Goal: Task Accomplishment & Management: Complete application form

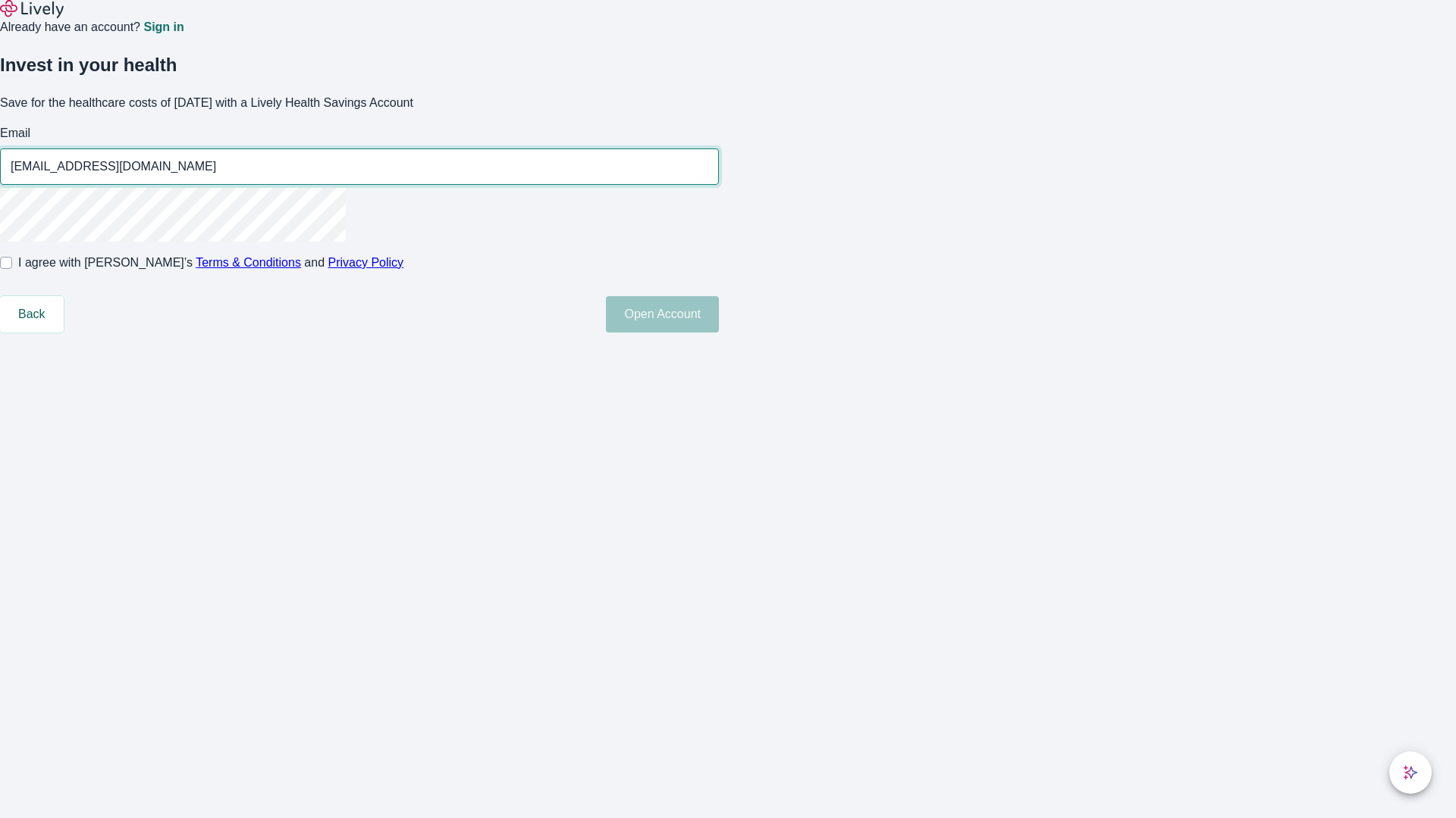
type input "[EMAIL_ADDRESS][DOMAIN_NAME]"
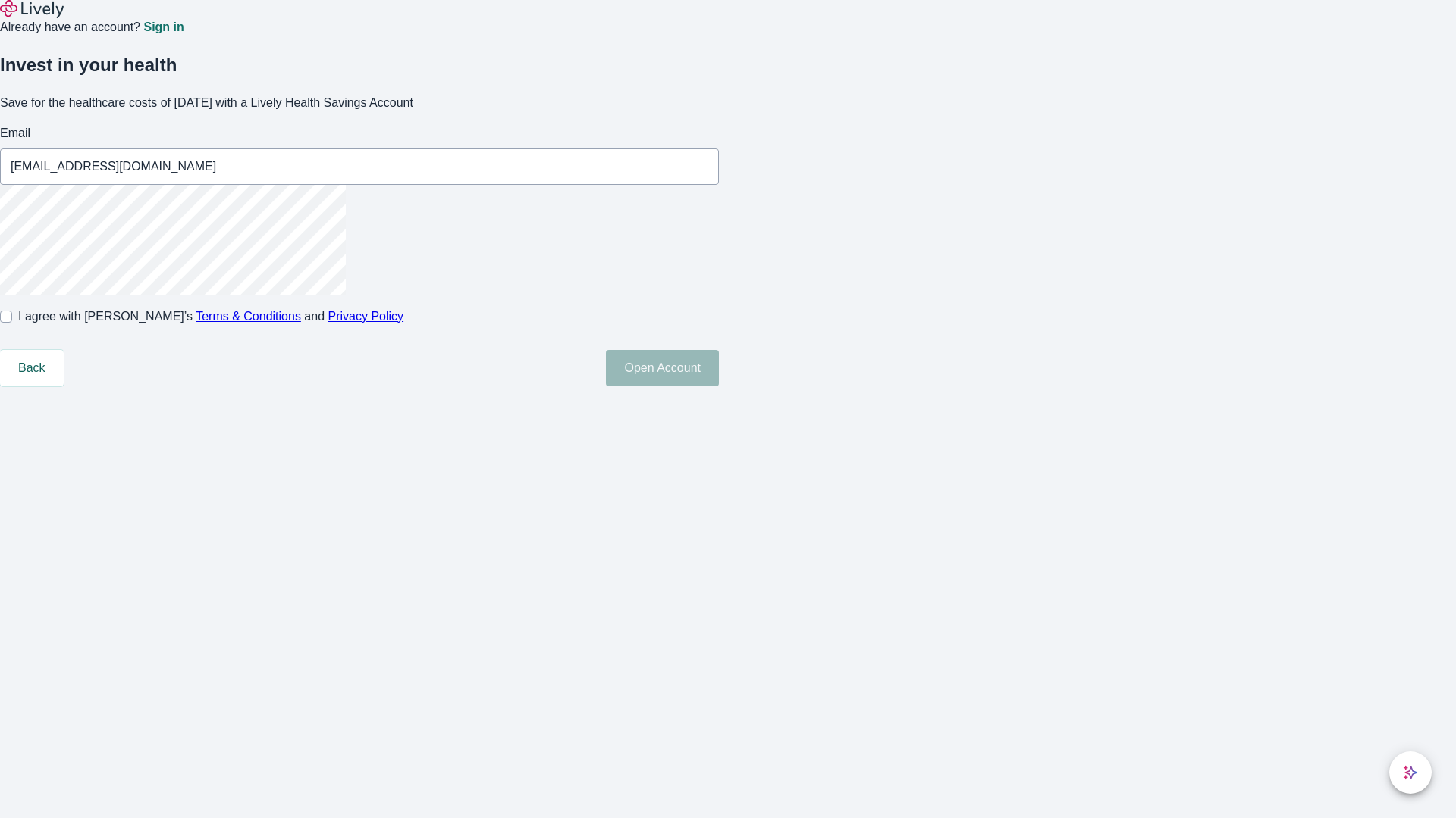
click at [12, 323] on input "I agree with Lively’s Terms & Conditions and Privacy Policy" at bounding box center [6, 317] width 12 height 12
checkbox input "true"
click at [719, 387] on button "Open Account" at bounding box center [662, 369] width 113 height 36
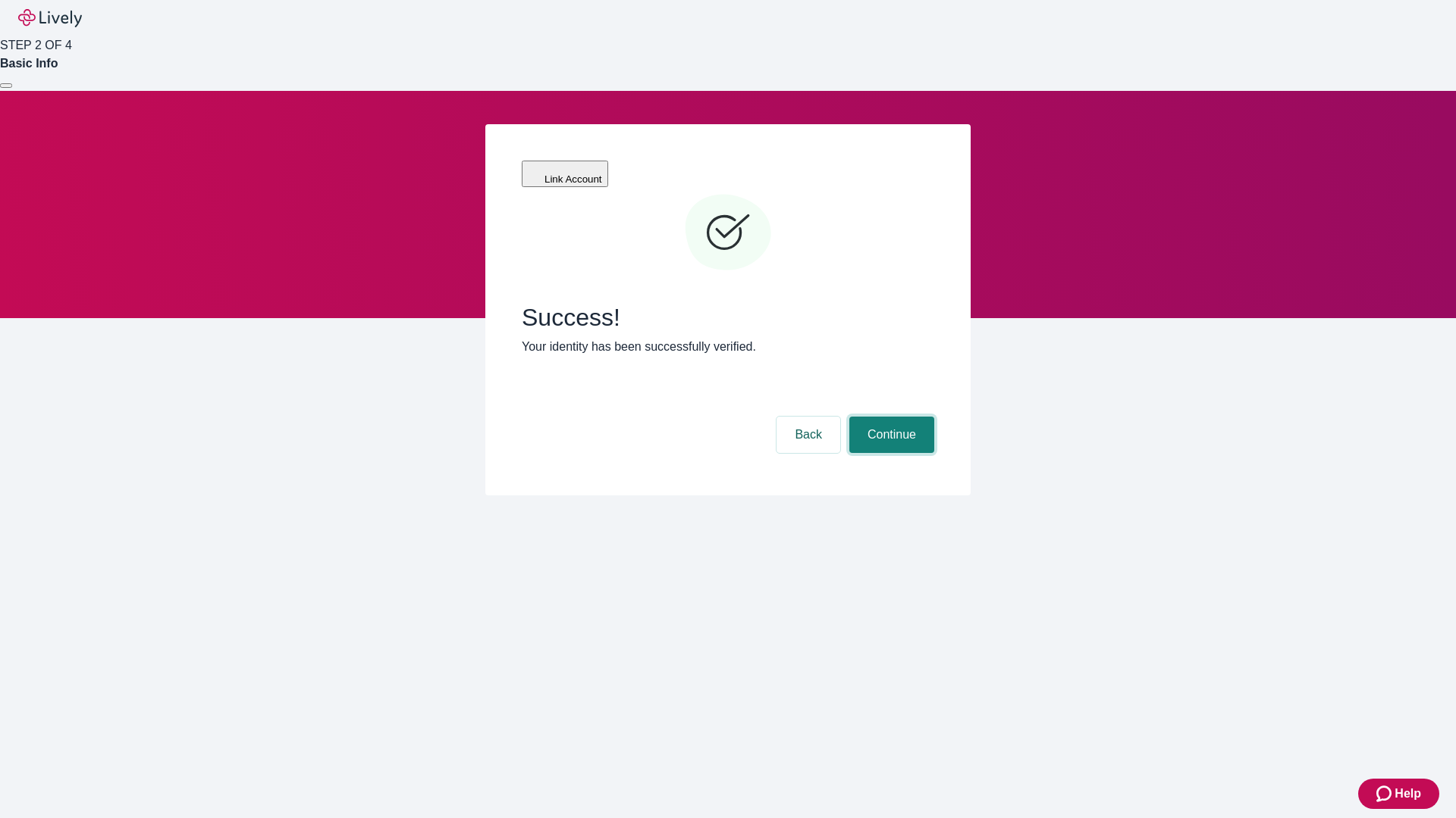
click at [889, 417] on button "Continue" at bounding box center [892, 435] width 85 height 36
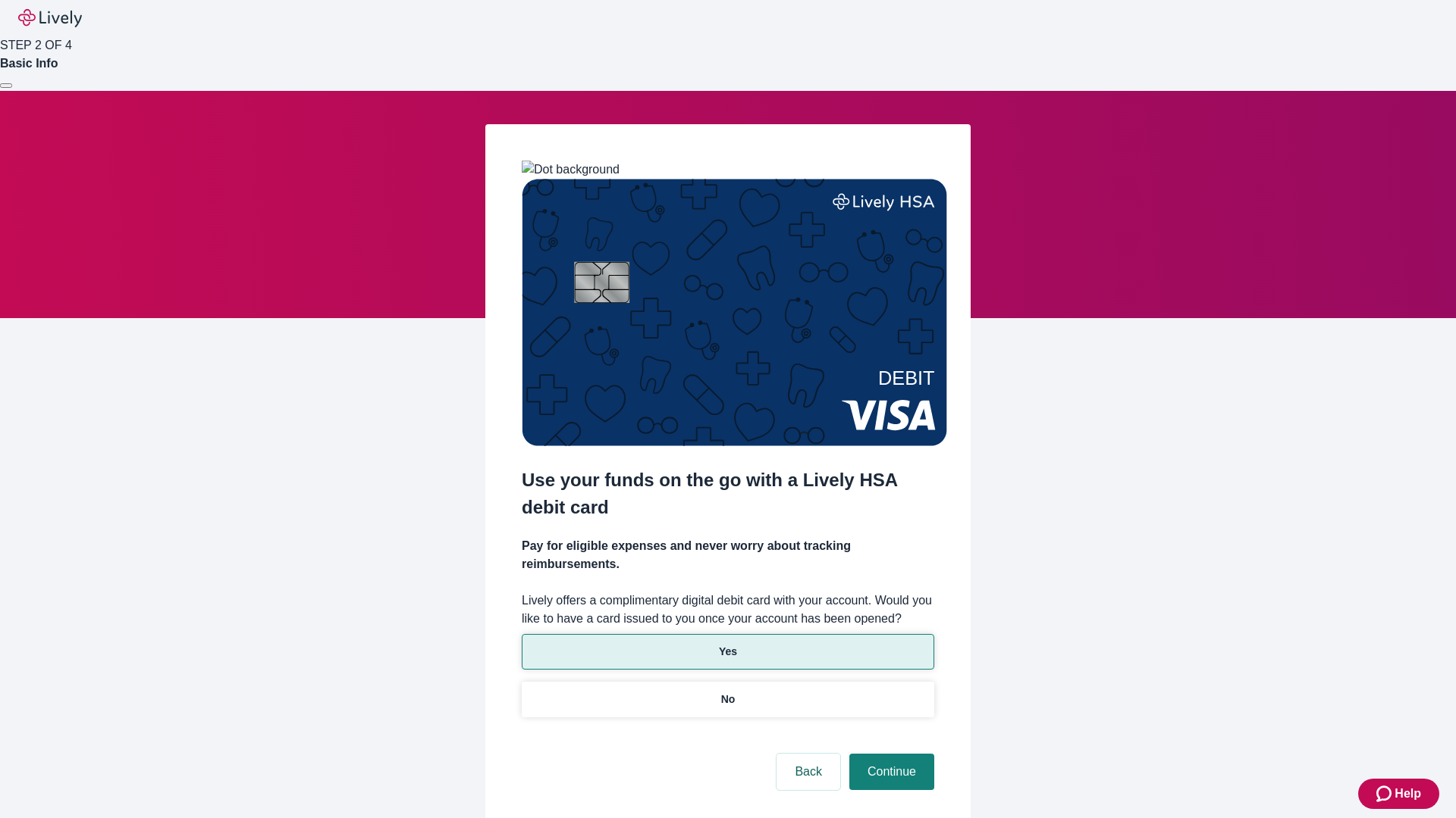
click at [727, 644] on p "Yes" at bounding box center [727, 652] width 18 height 15
click at [889, 754] on button "Continue" at bounding box center [892, 772] width 85 height 36
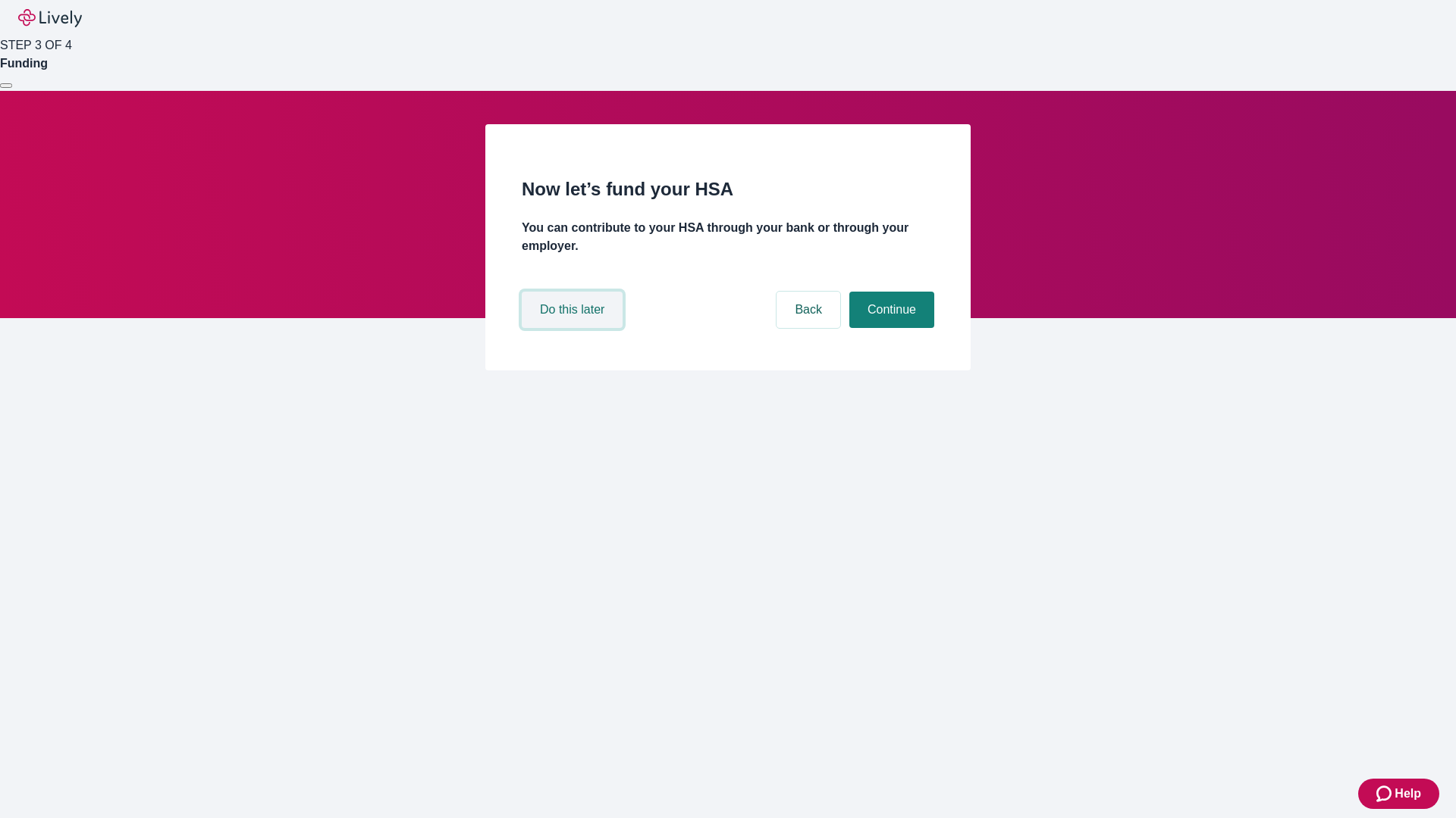
click at [574, 328] on button "Do this later" at bounding box center [571, 310] width 101 height 36
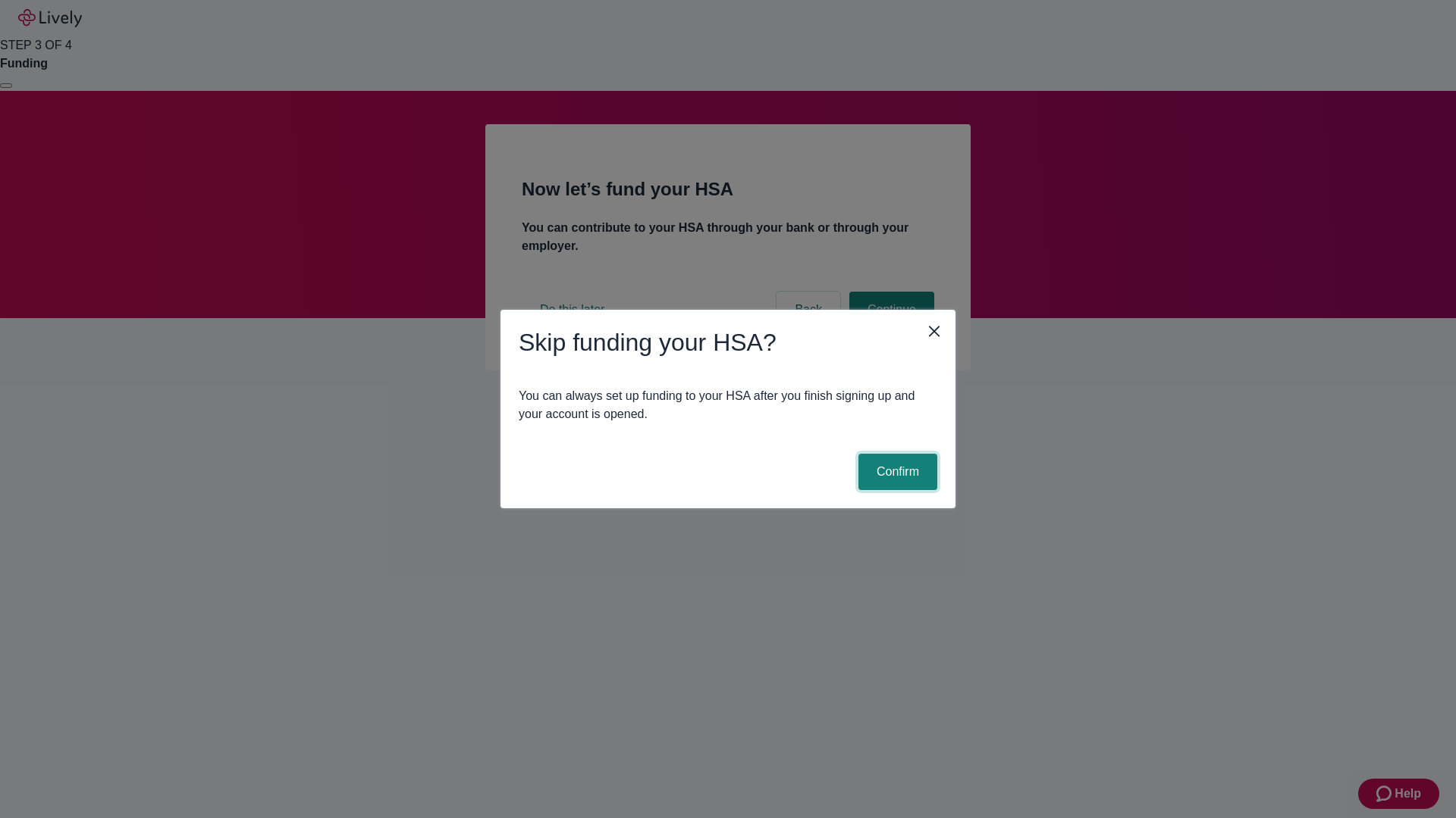
click at [895, 472] on button "Confirm" at bounding box center [898, 472] width 79 height 36
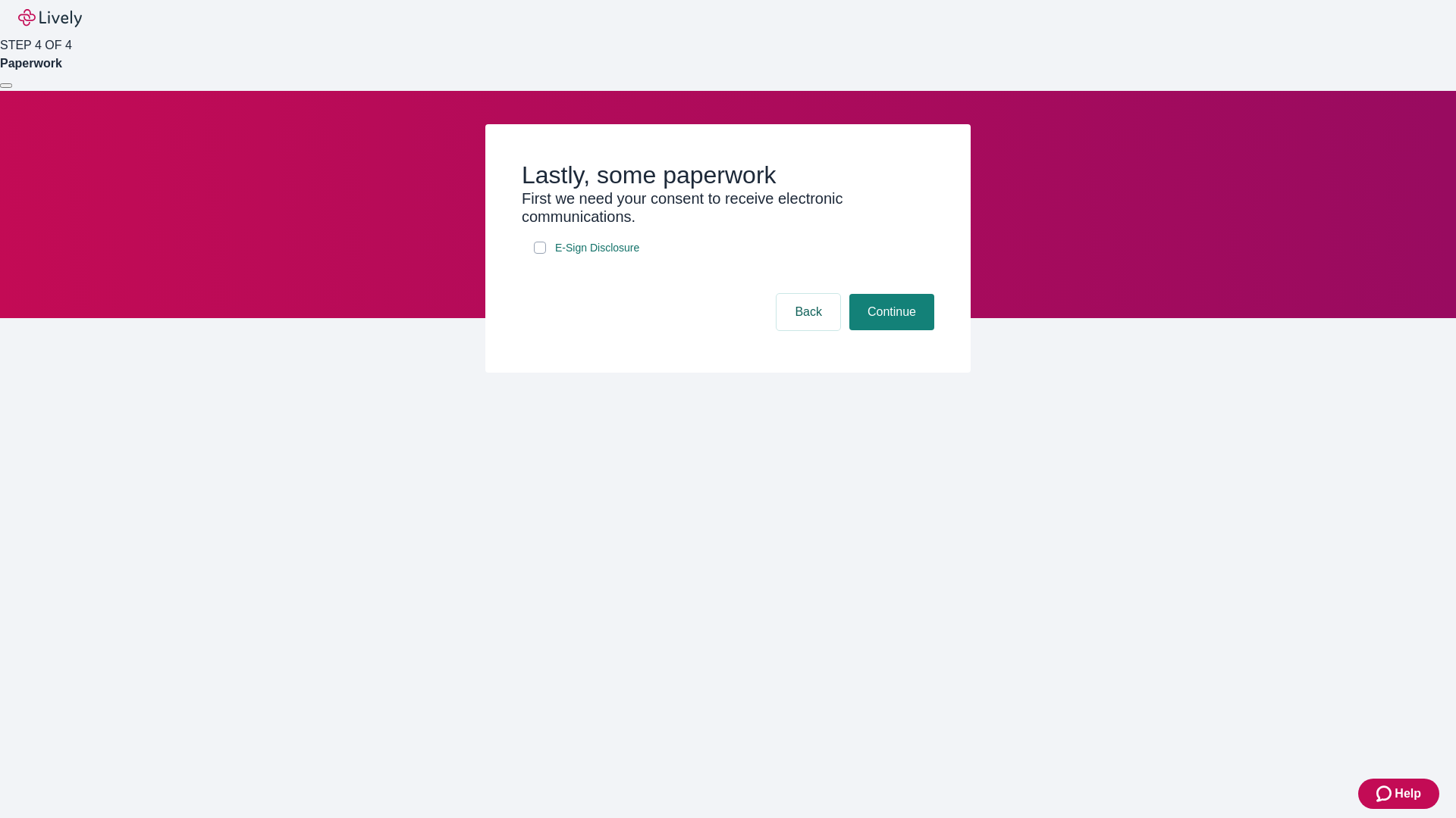
click at [540, 254] on input "E-Sign Disclosure" at bounding box center [539, 248] width 12 height 12
checkbox input "true"
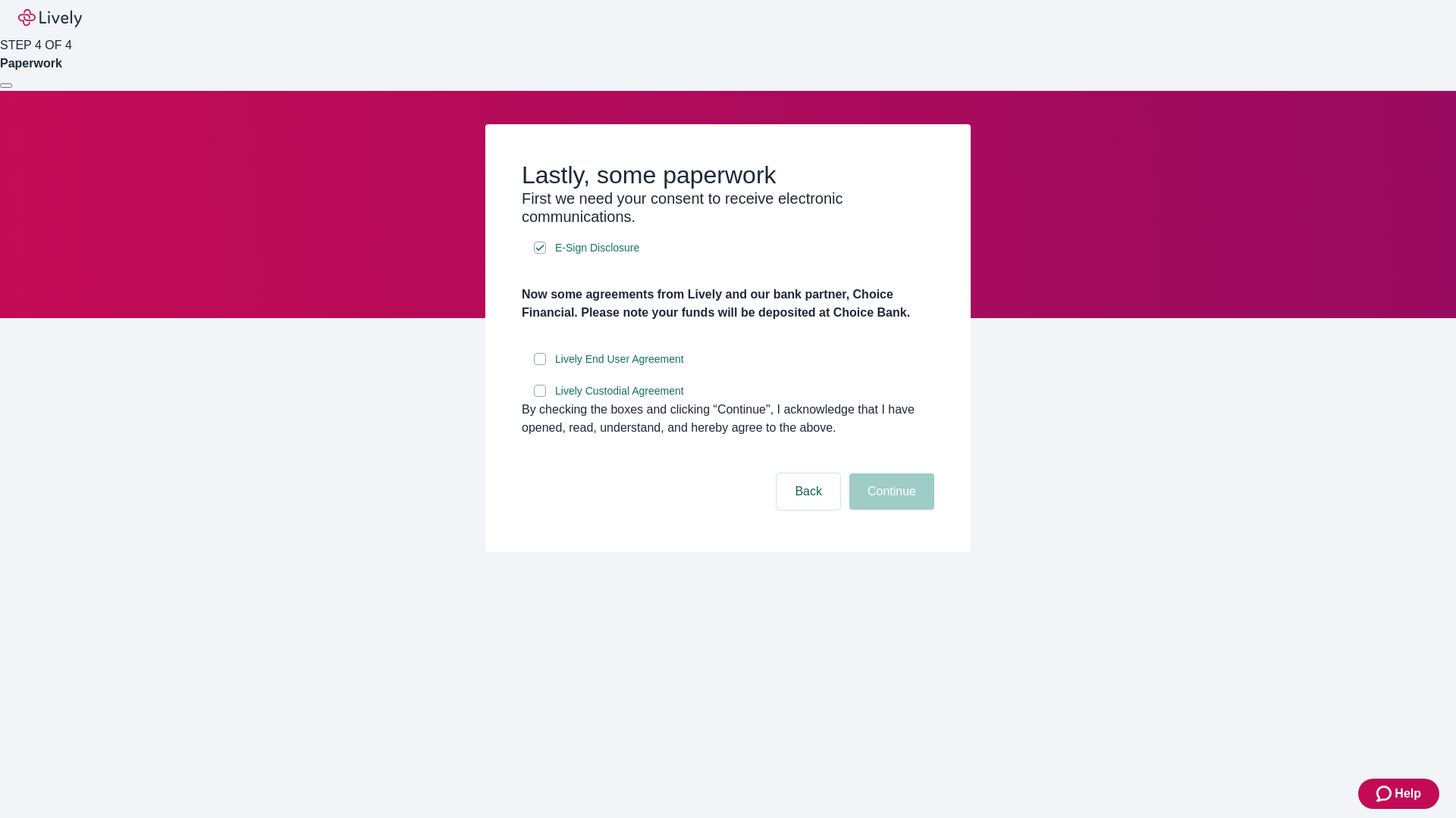
click at [540, 365] on input "Lively End User Agreement" at bounding box center [539, 359] width 12 height 12
checkbox input "true"
click at [540, 397] on input "Lively Custodial Agreement" at bounding box center [539, 391] width 12 height 12
checkbox input "true"
click at [889, 510] on button "Continue" at bounding box center [892, 492] width 85 height 36
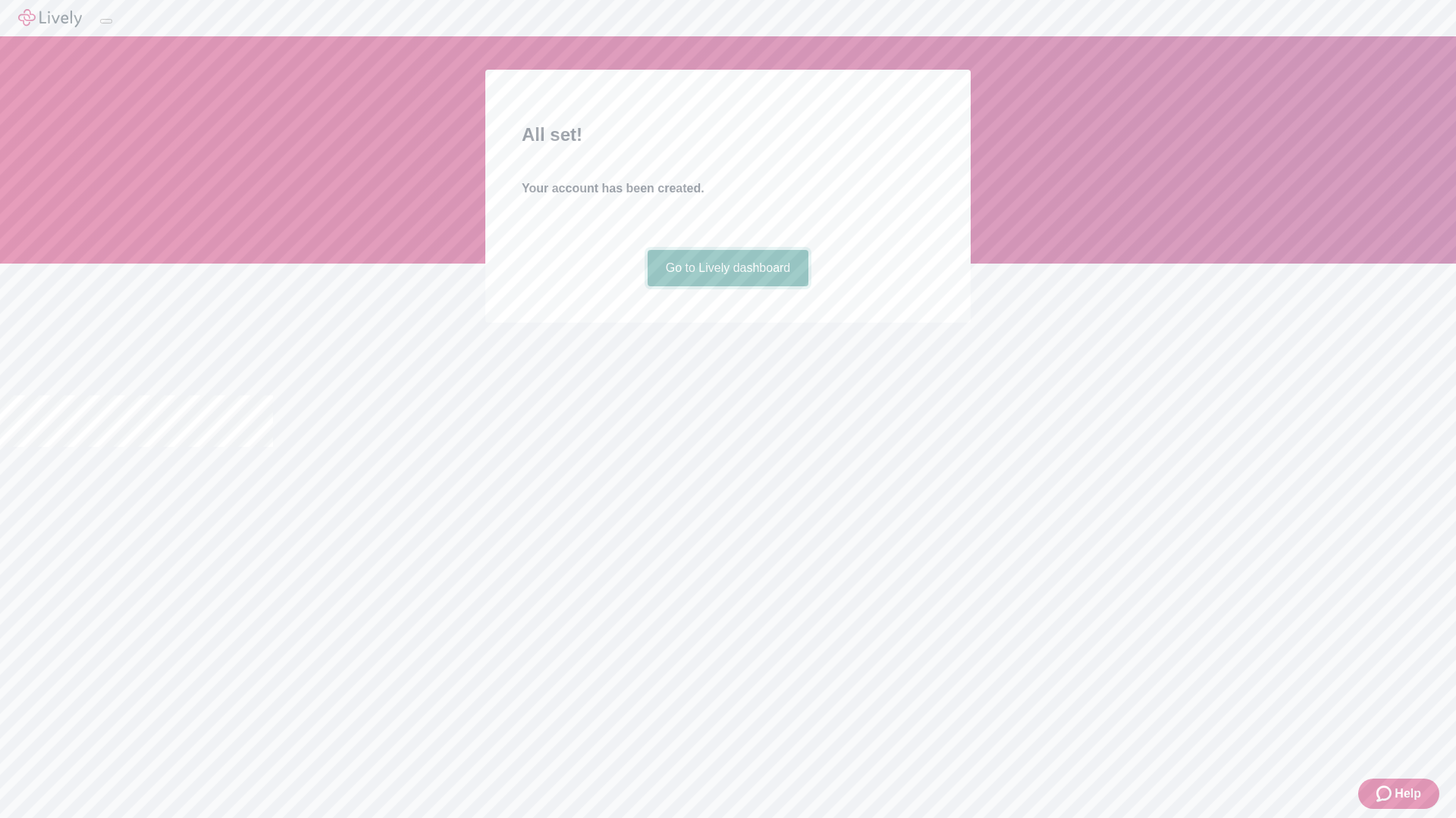
click at [727, 287] on link "Go to Lively dashboard" at bounding box center [727, 268] width 161 height 36
